Goal: Task Accomplishment & Management: Manage account settings

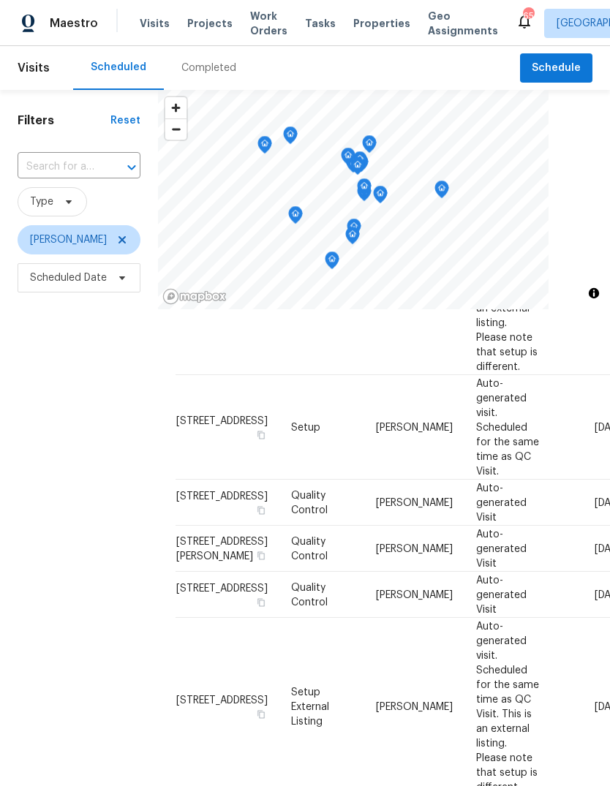
scroll to position [257, 0]
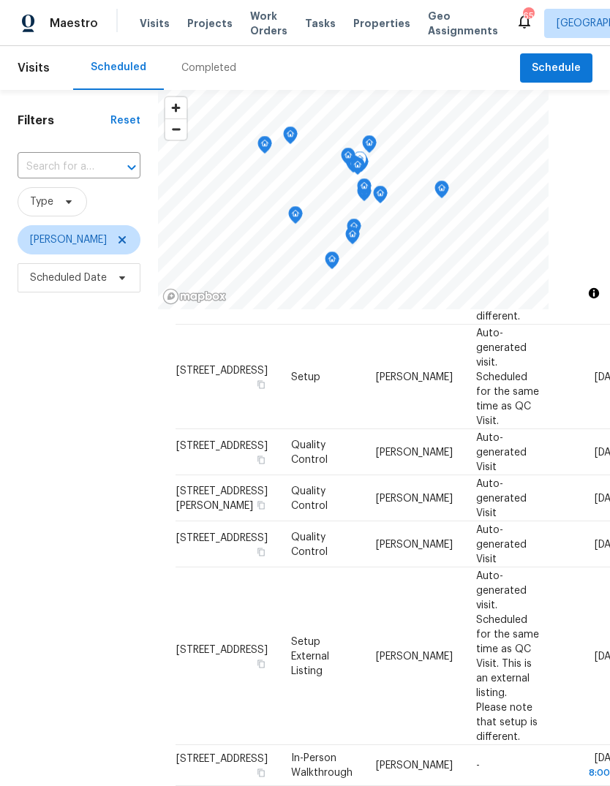
click at [0, 0] on icon at bounding box center [0, 0] width 0 height 0
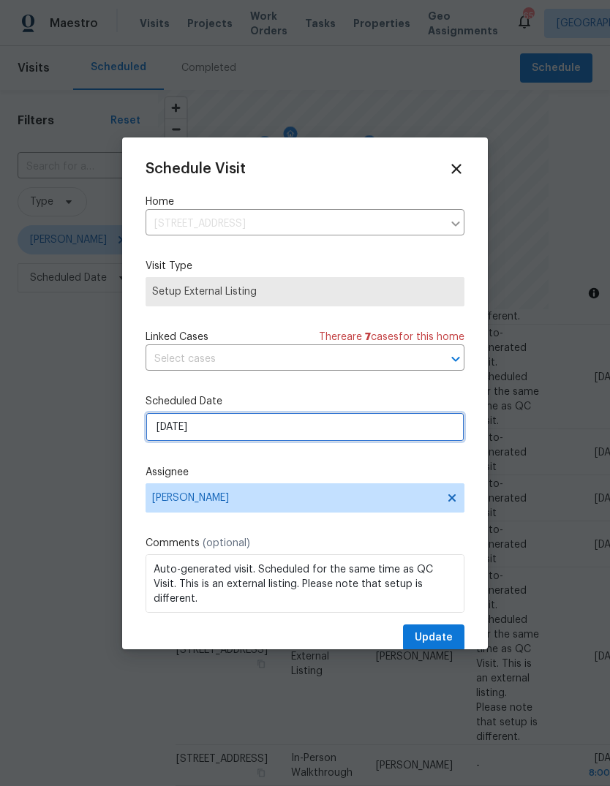
click at [233, 433] on input "[DATE]" at bounding box center [304, 426] width 319 height 29
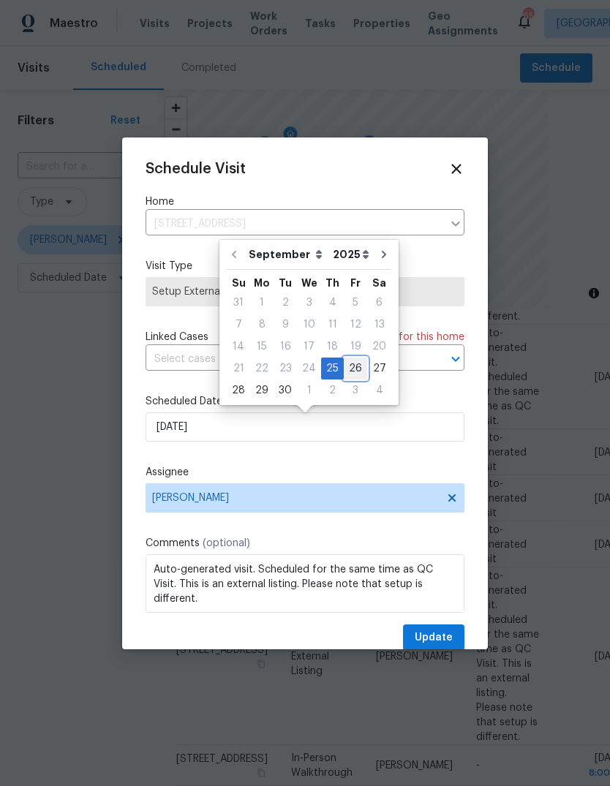
click at [352, 368] on div "26" at bounding box center [355, 368] width 23 height 20
type input "[DATE]"
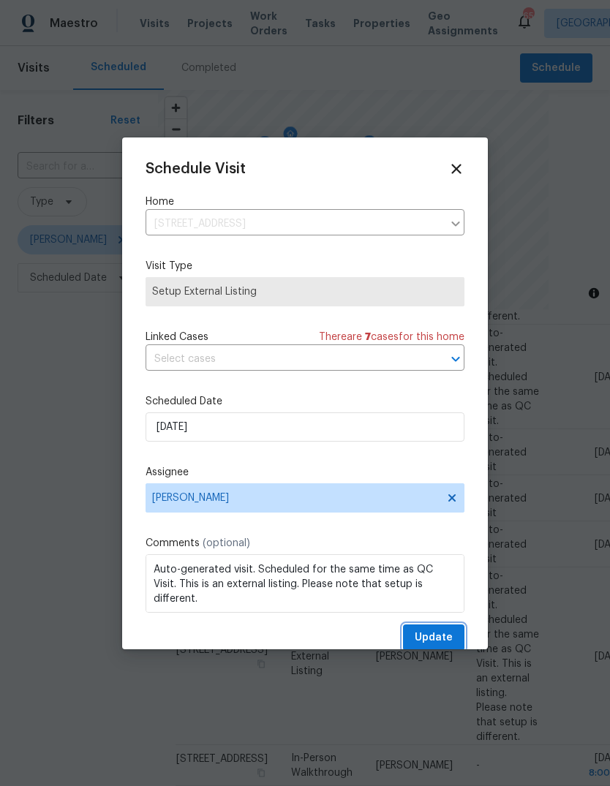
click at [442, 637] on span "Update" at bounding box center [434, 638] width 38 height 18
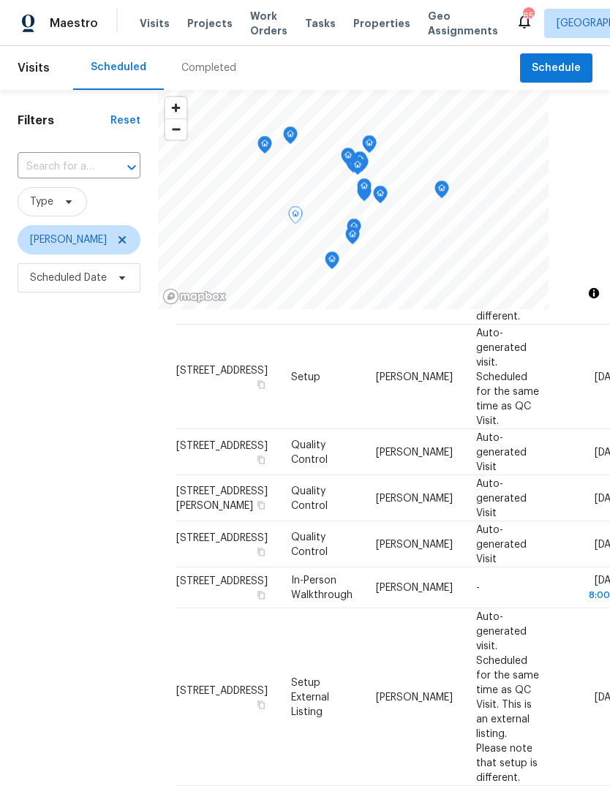
click at [0, 0] on icon at bounding box center [0, 0] width 0 height 0
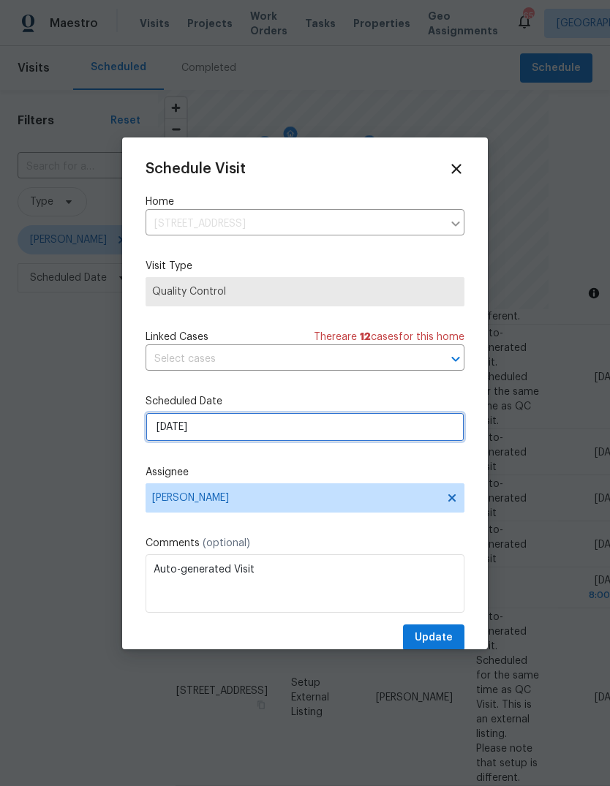
click at [256, 433] on input "9/25/2025" at bounding box center [304, 426] width 319 height 29
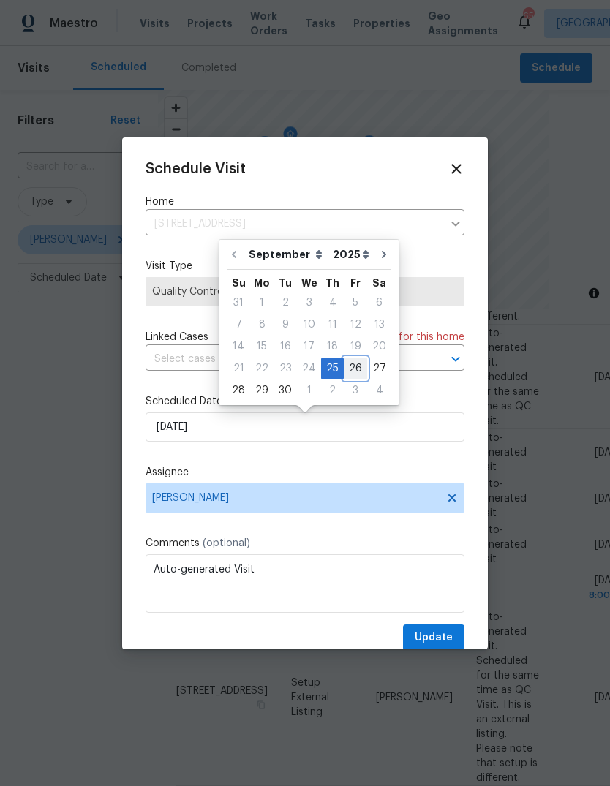
click at [354, 370] on div "26" at bounding box center [355, 368] width 23 height 20
type input "[DATE]"
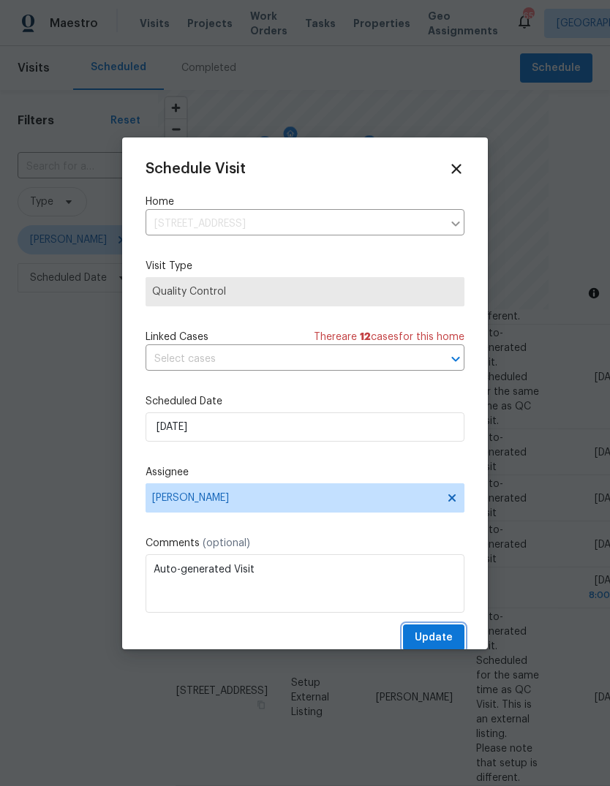
click at [445, 637] on span "Update" at bounding box center [434, 638] width 38 height 18
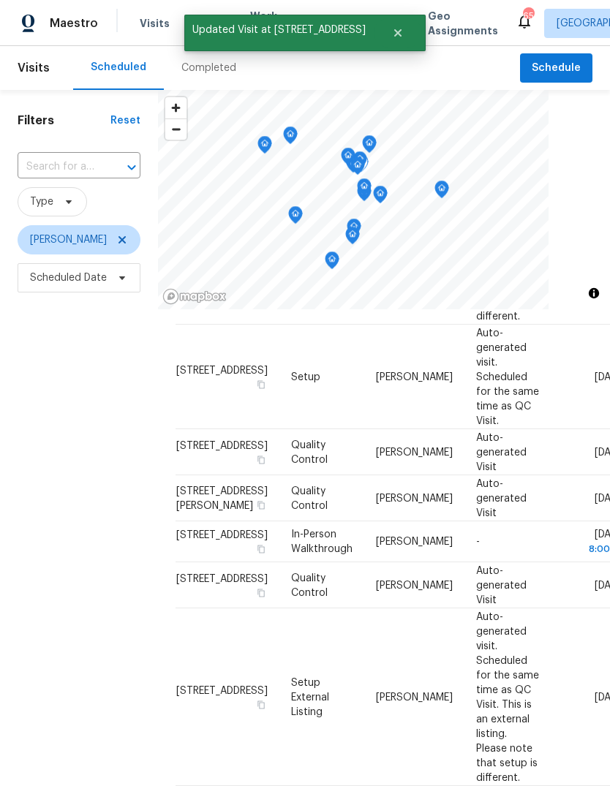
click at [0, 0] on icon at bounding box center [0, 0] width 0 height 0
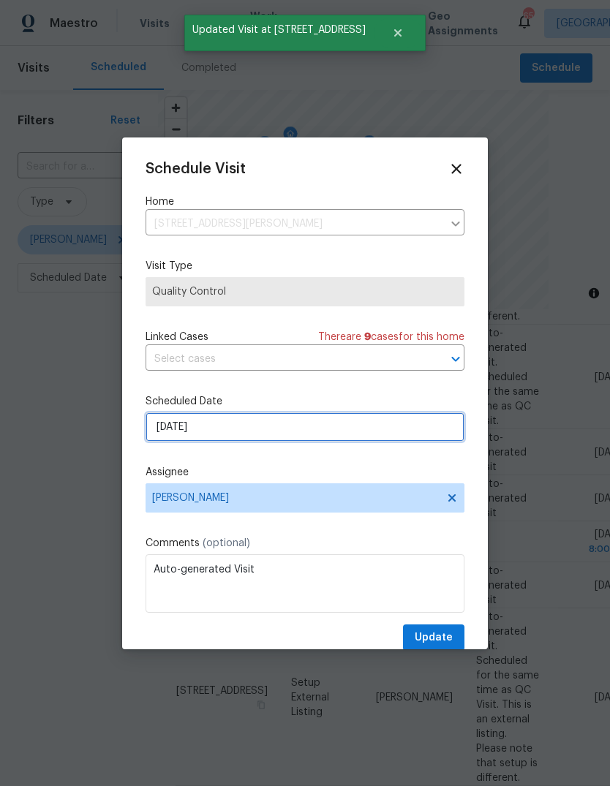
click at [245, 425] on input "9/25/2025" at bounding box center [304, 426] width 319 height 29
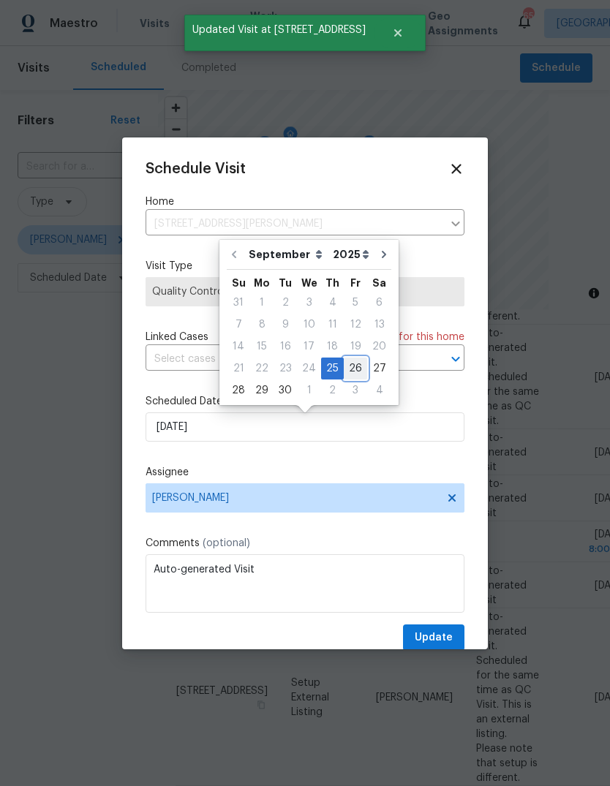
click at [352, 371] on div "26" at bounding box center [355, 368] width 23 height 20
type input "[DATE]"
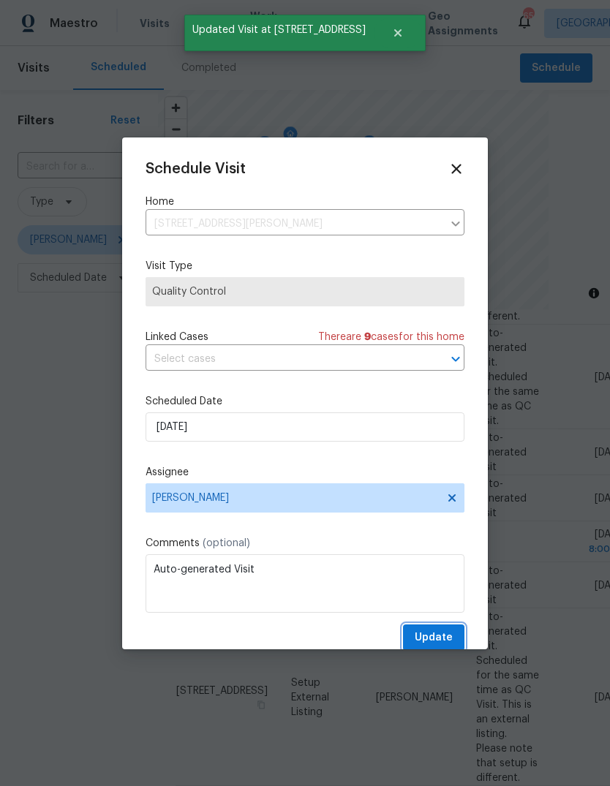
click at [448, 635] on span "Update" at bounding box center [434, 638] width 38 height 18
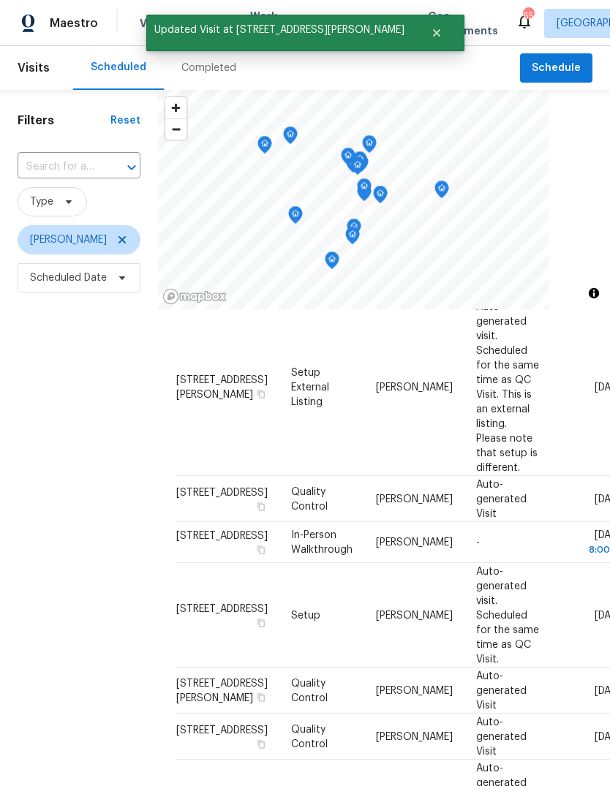
scroll to position [96, 0]
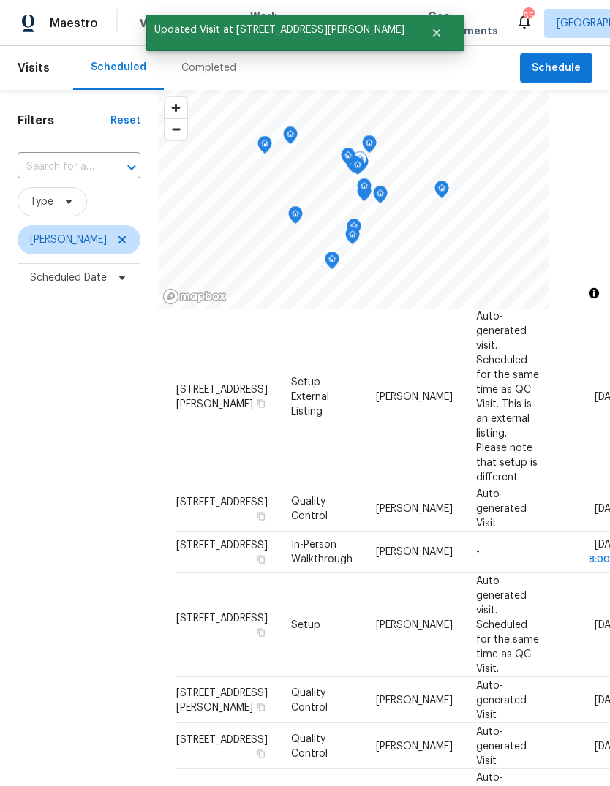
click at [0, 0] on icon at bounding box center [0, 0] width 0 height 0
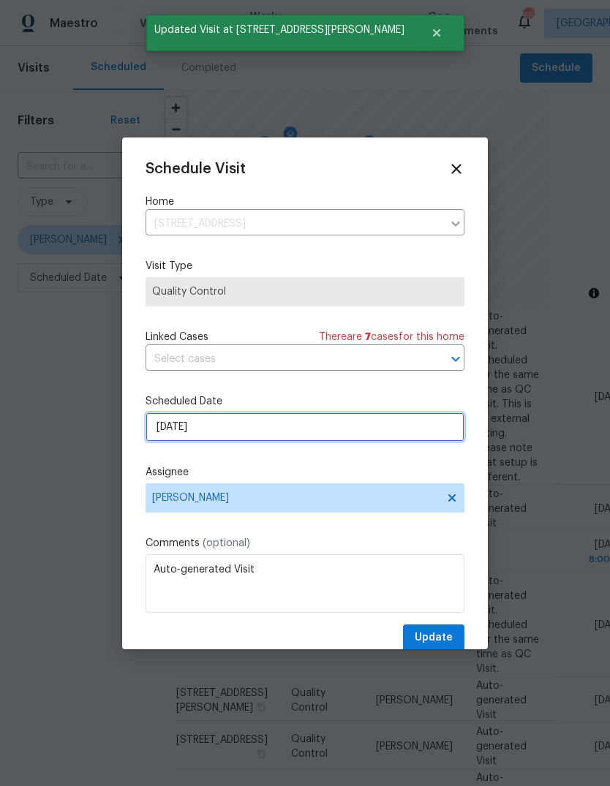
click at [243, 429] on input "9/25/2025" at bounding box center [304, 426] width 319 height 29
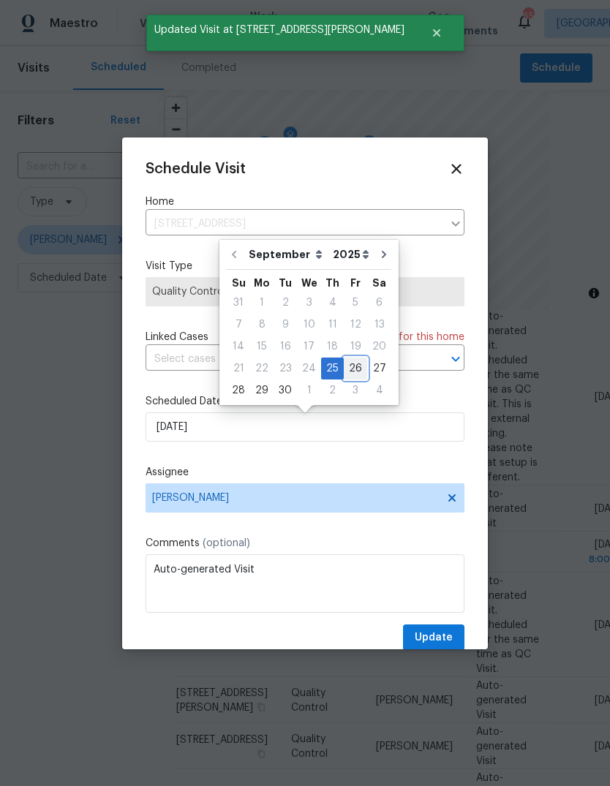
click at [353, 368] on div "26" at bounding box center [355, 368] width 23 height 20
type input "[DATE]"
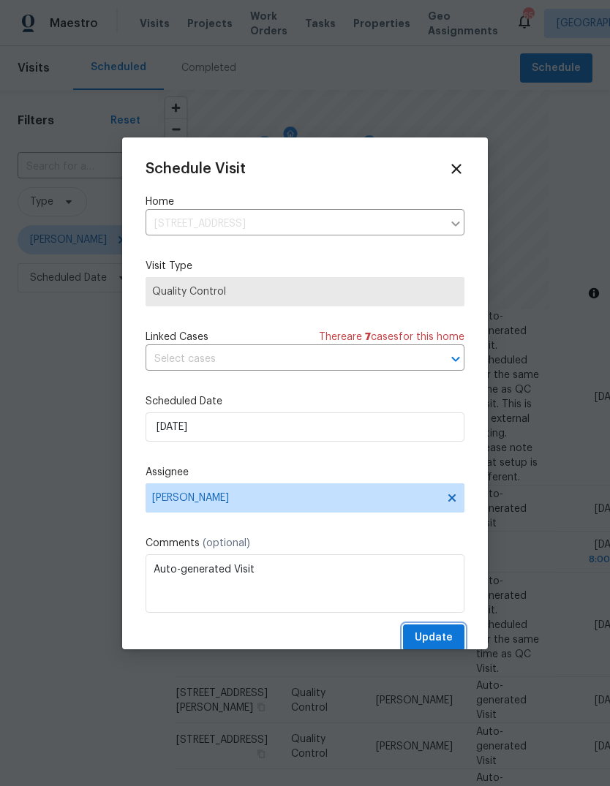
click at [442, 631] on button "Update" at bounding box center [433, 637] width 61 height 27
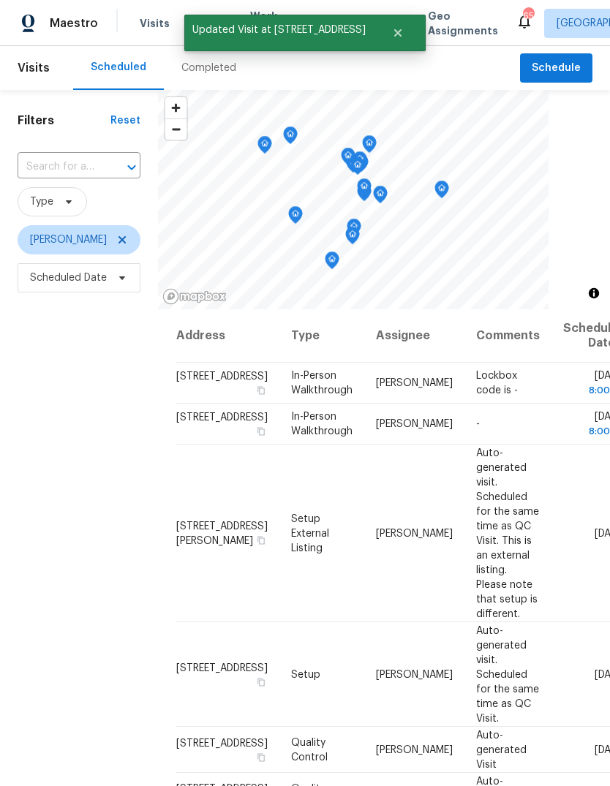
scroll to position [0, 0]
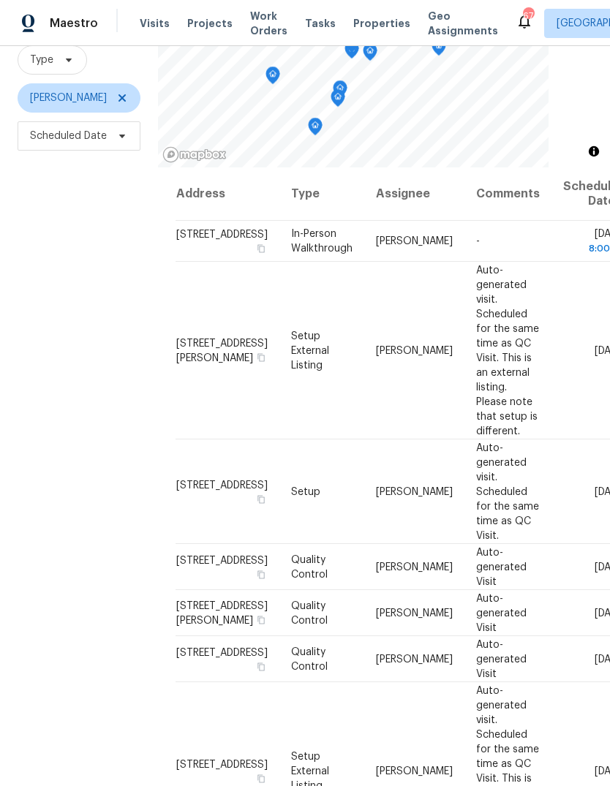
scroll to position [141, 0]
click at [0, 0] on icon at bounding box center [0, 0] width 0 height 0
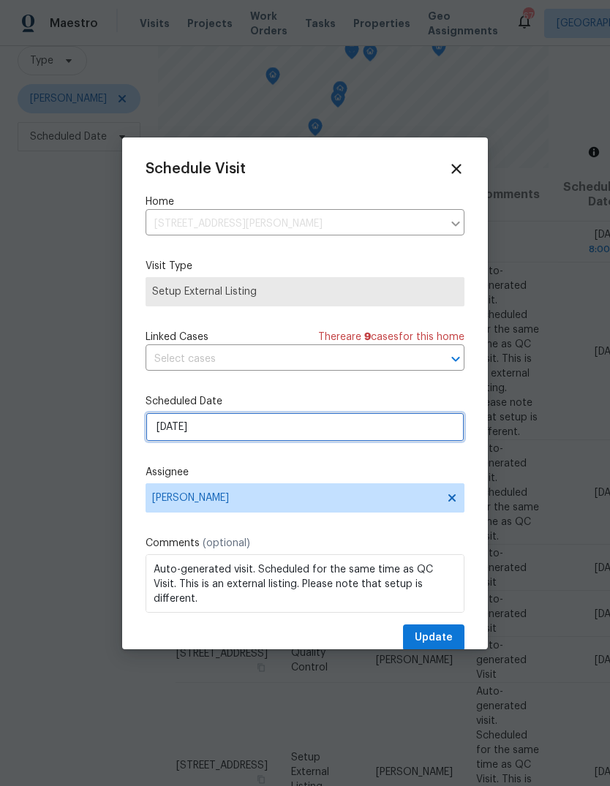
click at [227, 434] on input "[DATE]" at bounding box center [304, 426] width 319 height 29
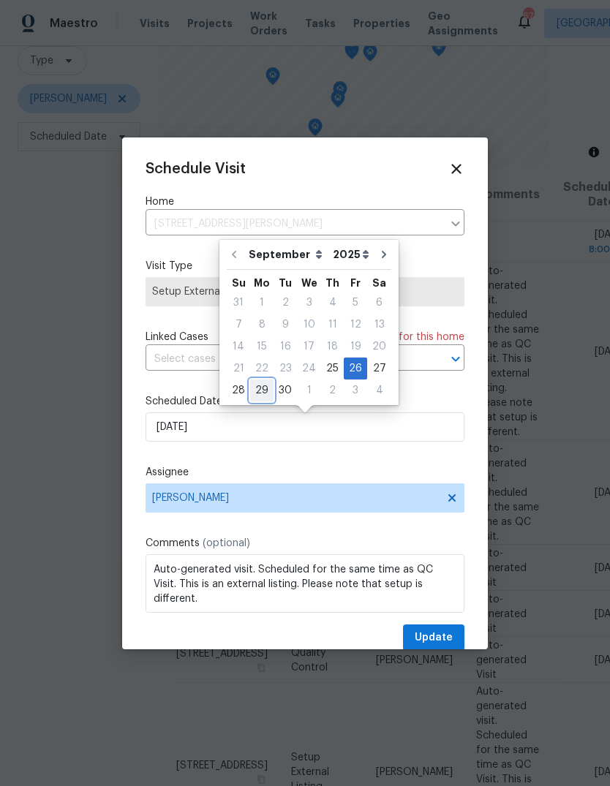
click at [267, 389] on div "29" at bounding box center [261, 390] width 23 height 20
type input "[DATE]"
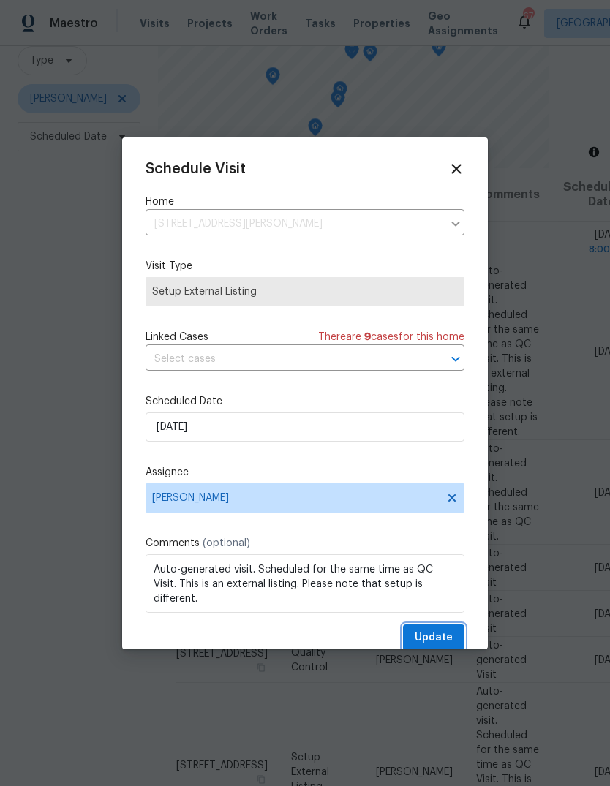
click at [439, 634] on span "Update" at bounding box center [434, 638] width 38 height 18
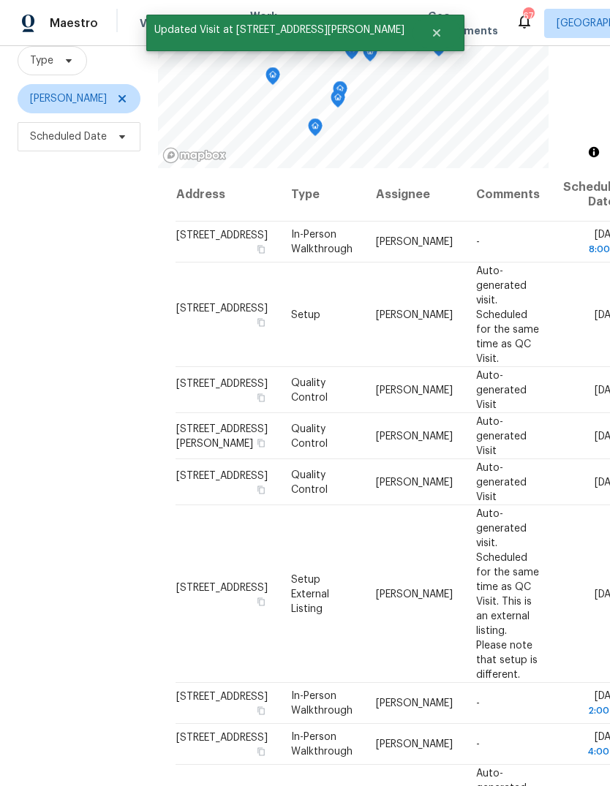
click at [0, 0] on icon at bounding box center [0, 0] width 0 height 0
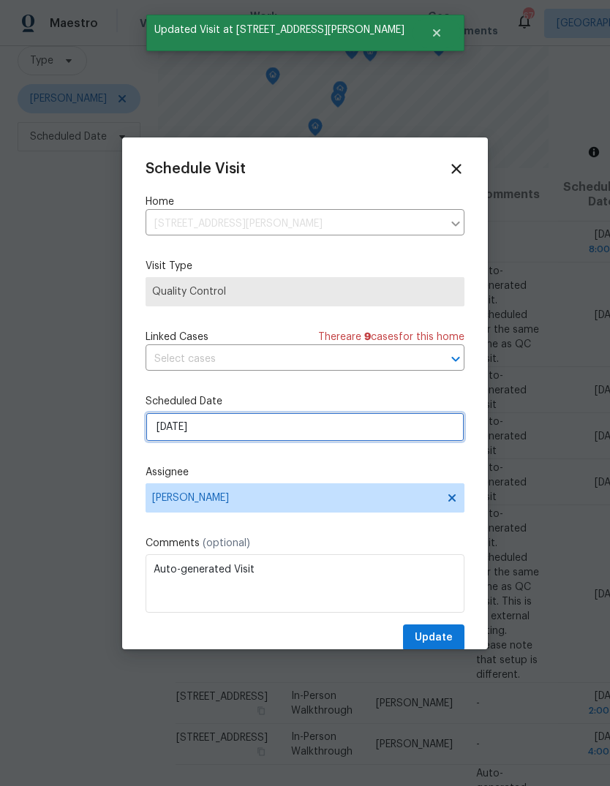
click at [241, 437] on input "[DATE]" at bounding box center [304, 426] width 319 height 29
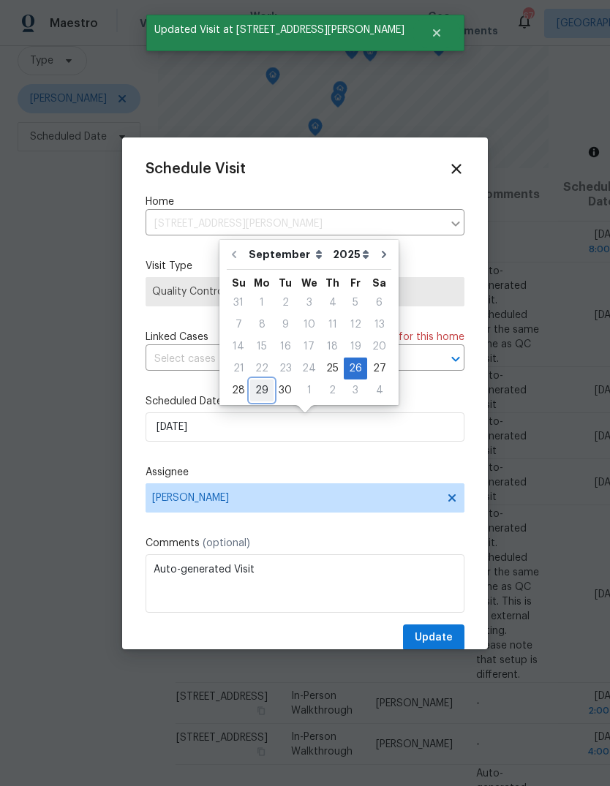
click at [270, 385] on div "28 29 30 1 2 3 4" at bounding box center [309, 390] width 164 height 22
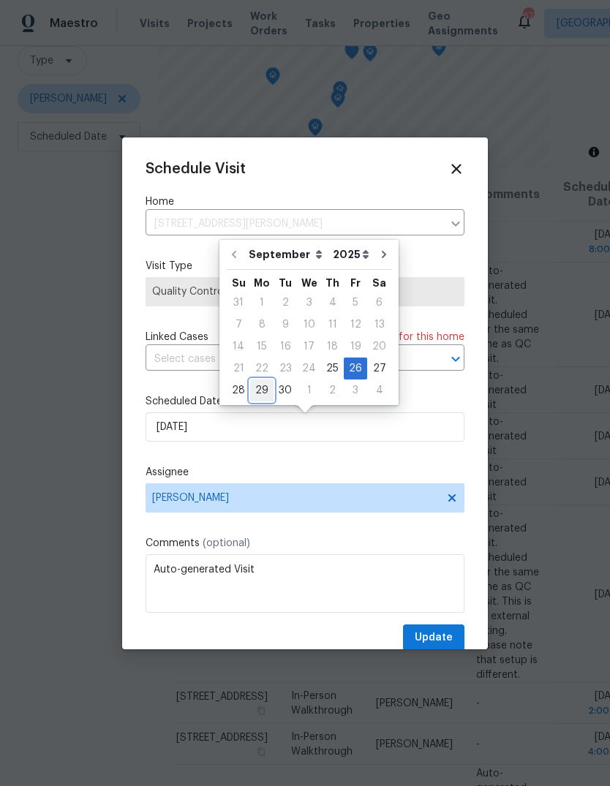
click at [264, 393] on div "29" at bounding box center [261, 390] width 23 height 20
type input "[DATE]"
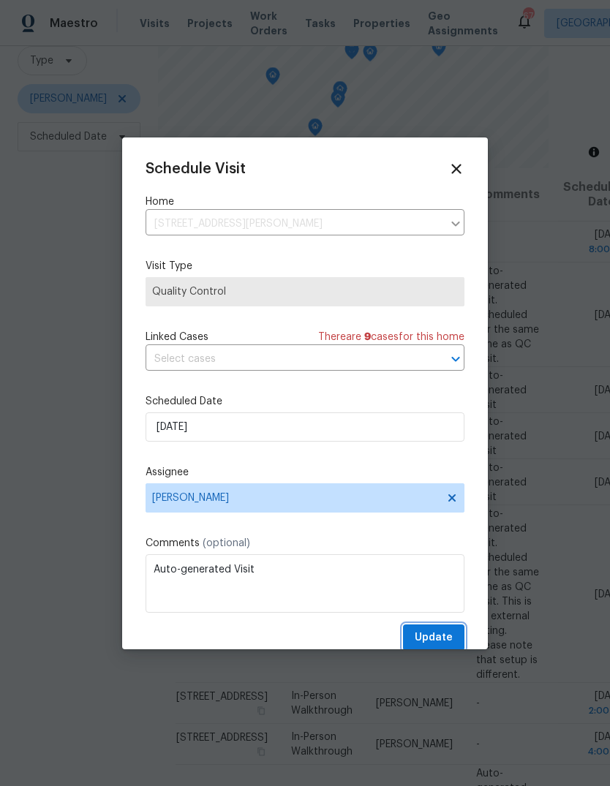
click at [446, 637] on span "Update" at bounding box center [434, 638] width 38 height 18
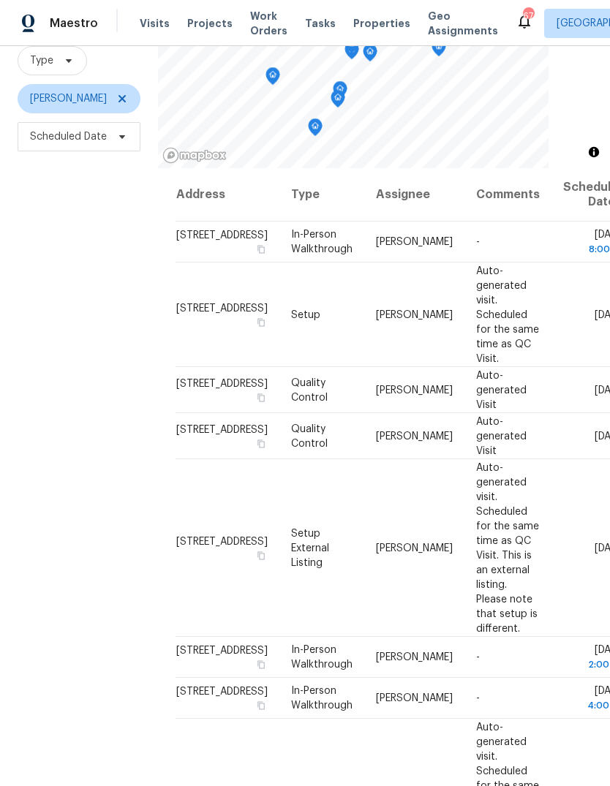
click at [0, 0] on icon at bounding box center [0, 0] width 0 height 0
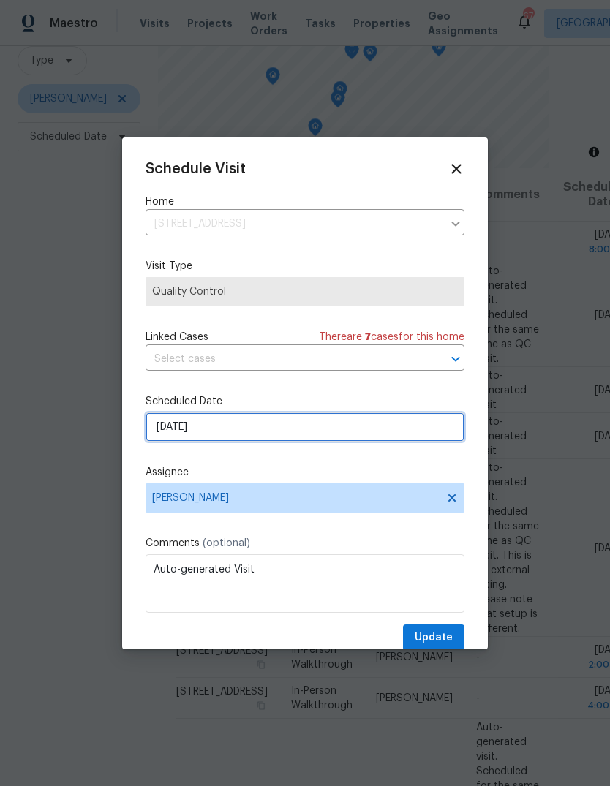
click at [230, 438] on input "[DATE]" at bounding box center [304, 426] width 319 height 29
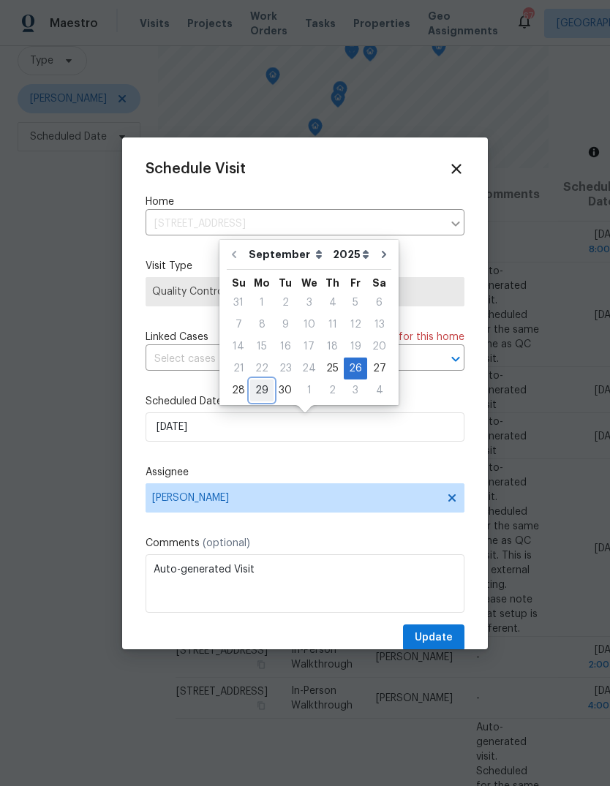
click at [260, 390] on div "29" at bounding box center [261, 390] width 23 height 20
type input "[DATE]"
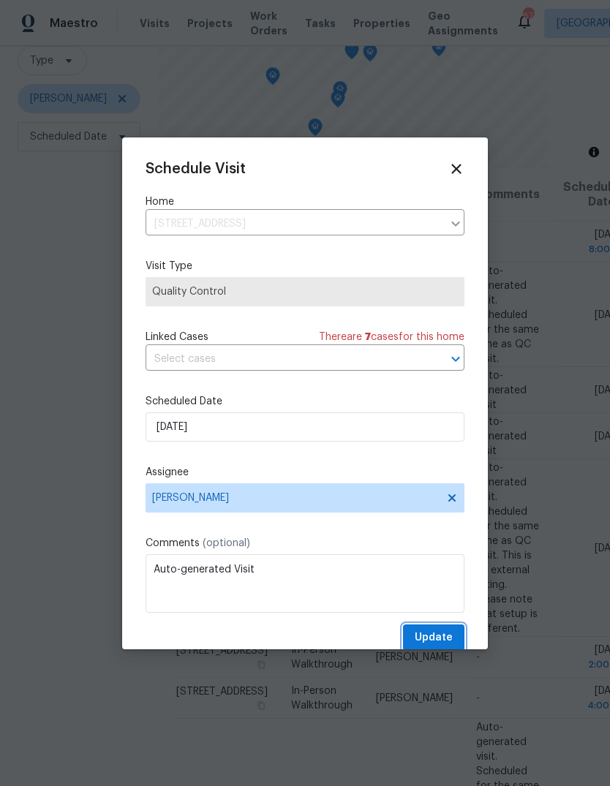
click at [443, 638] on span "Update" at bounding box center [434, 638] width 38 height 18
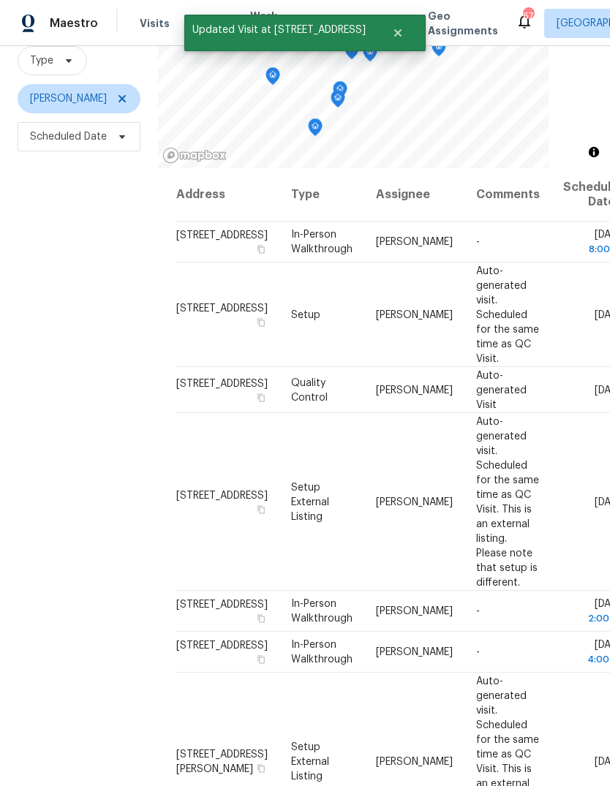
click at [0, 0] on icon at bounding box center [0, 0] width 0 height 0
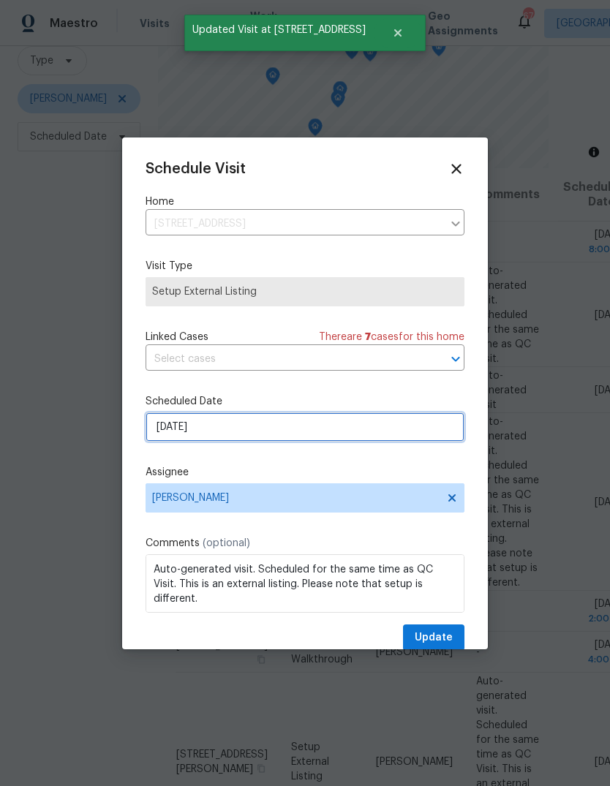
click at [251, 429] on input "[DATE]" at bounding box center [304, 426] width 319 height 29
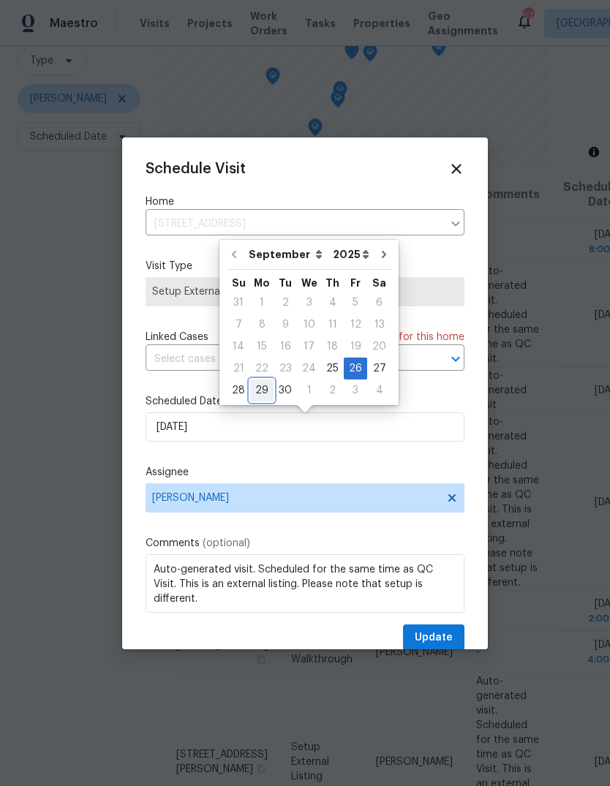
click at [263, 393] on div "29" at bounding box center [261, 390] width 23 height 20
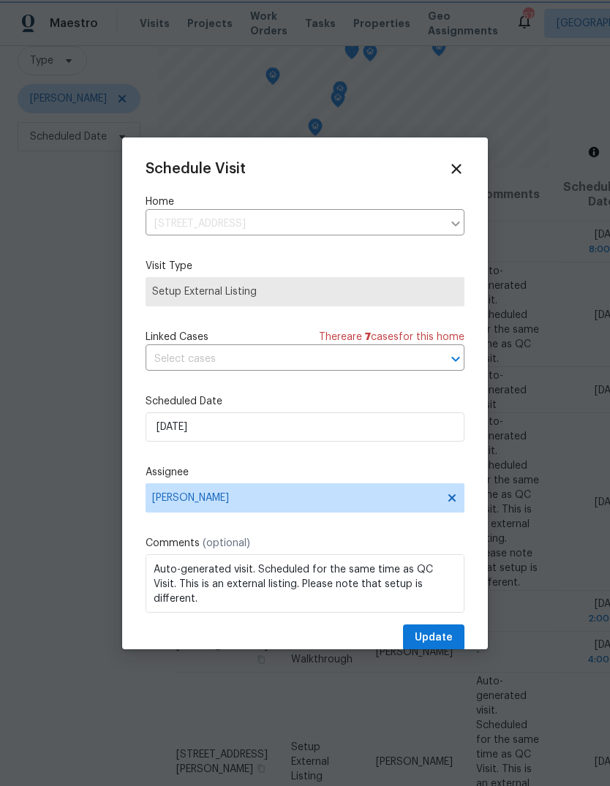
type input "[DATE]"
click at [438, 638] on span "Update" at bounding box center [434, 638] width 38 height 18
